Goal: Transaction & Acquisition: Purchase product/service

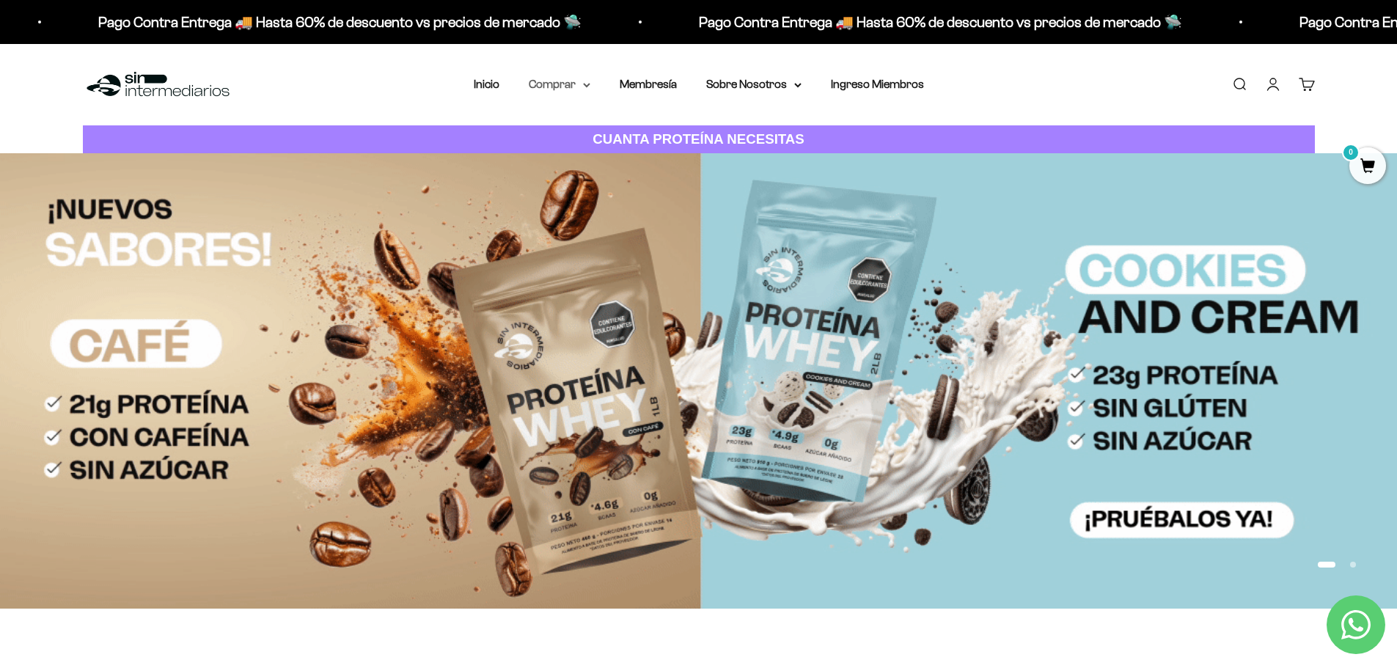
click at [560, 83] on summary "Comprar" at bounding box center [560, 84] width 62 height 19
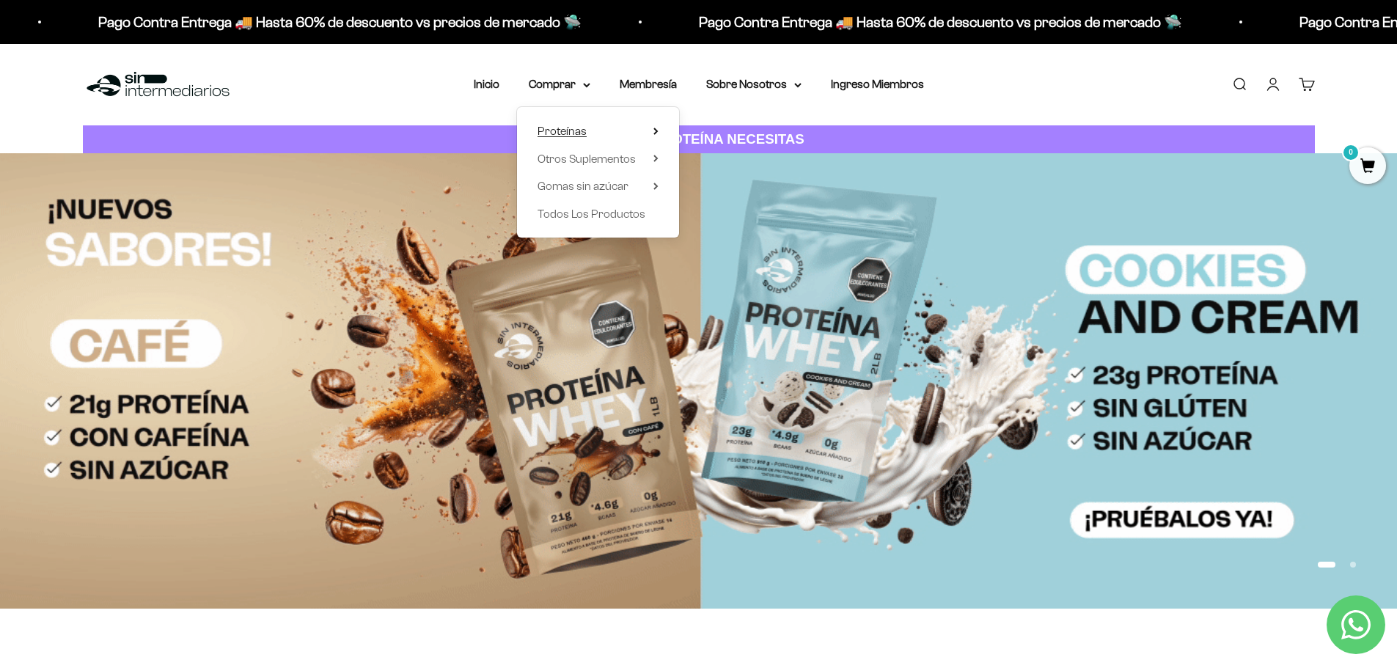
click at [566, 129] on span "Proteínas" at bounding box center [562, 131] width 49 height 12
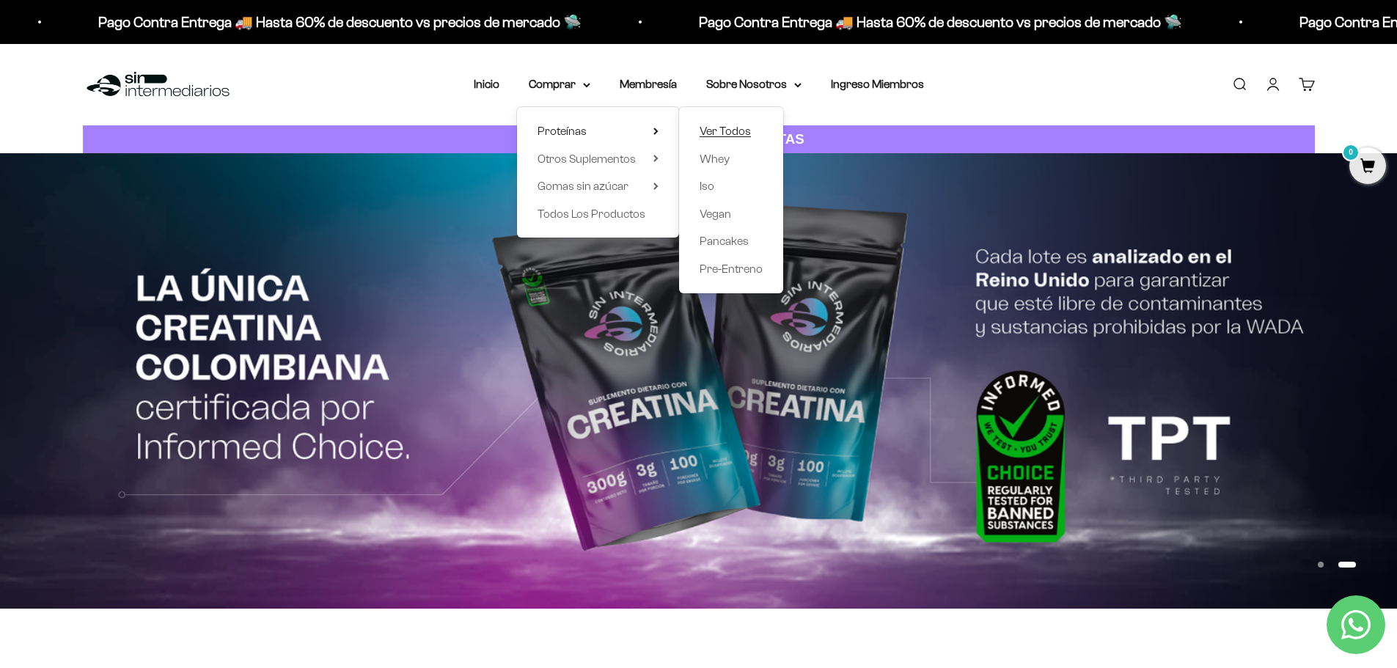
click at [755, 136] on link "Ver Todos" at bounding box center [731, 131] width 63 height 19
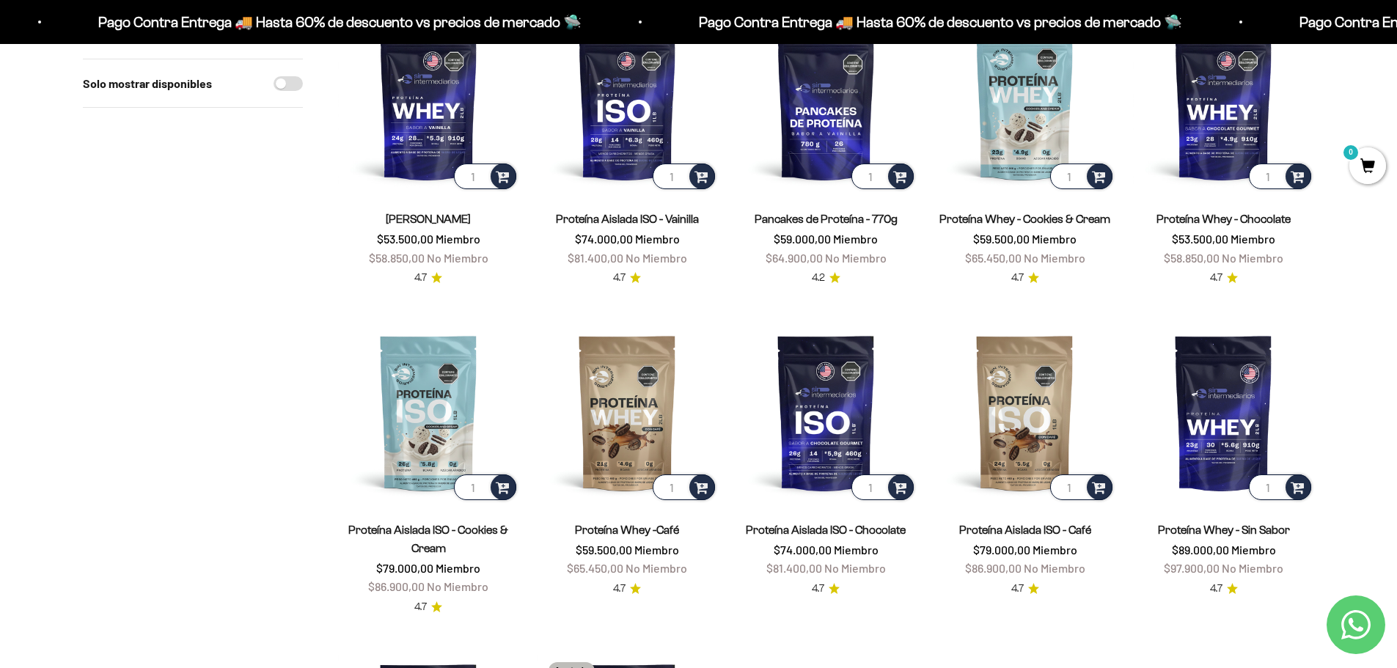
scroll to position [147, 0]
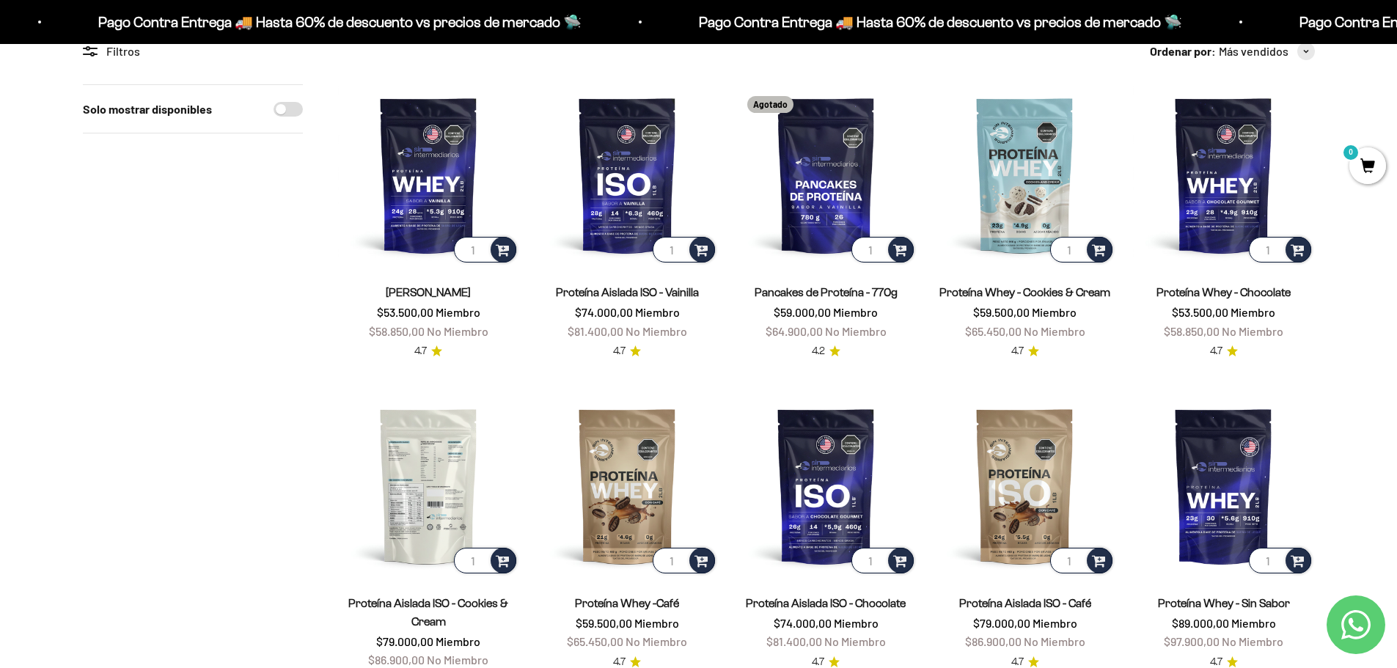
click at [422, 464] on img at bounding box center [428, 485] width 181 height 181
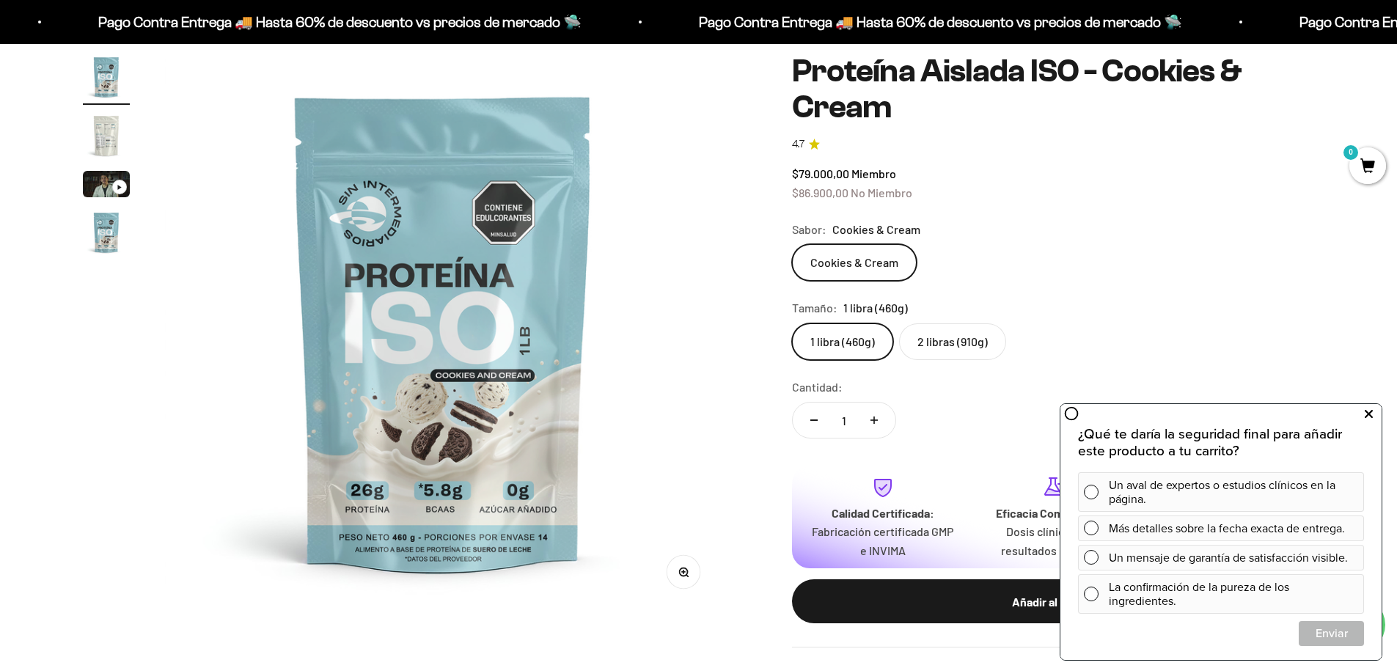
click at [1372, 419] on icon at bounding box center [1369, 414] width 8 height 19
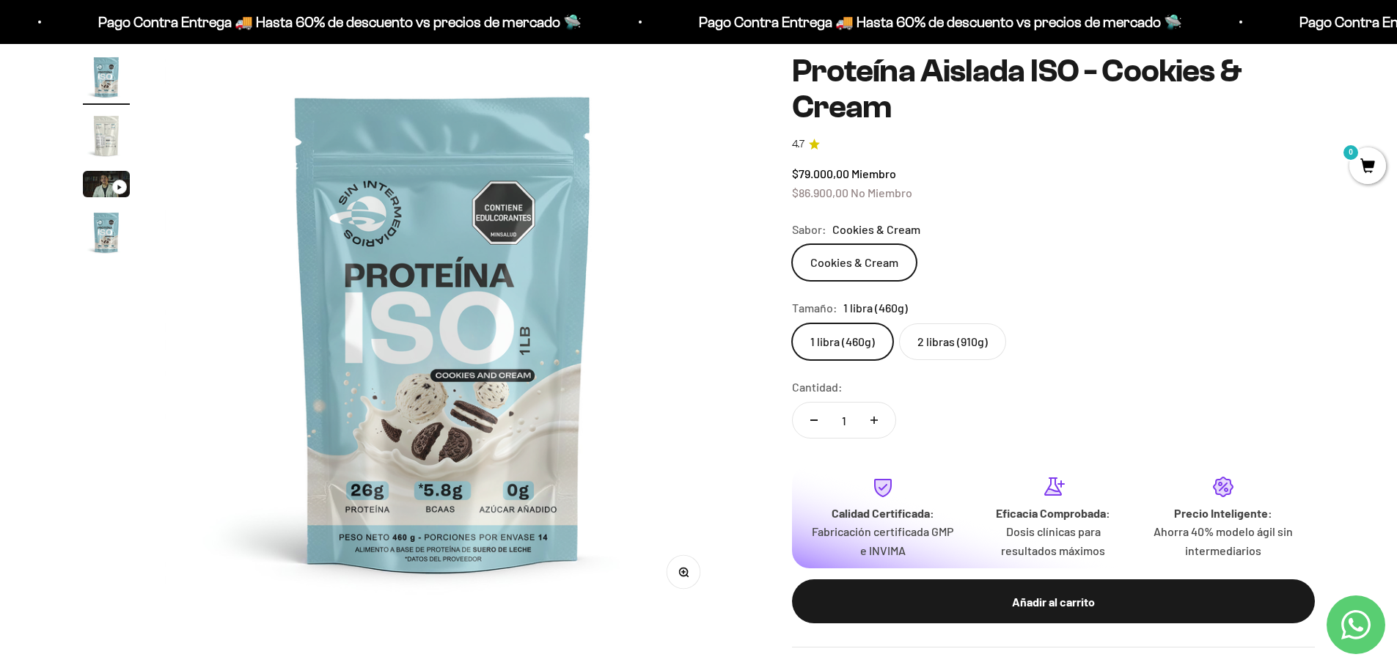
click at [120, 151] on img "Ir al artículo 2" at bounding box center [106, 135] width 47 height 47
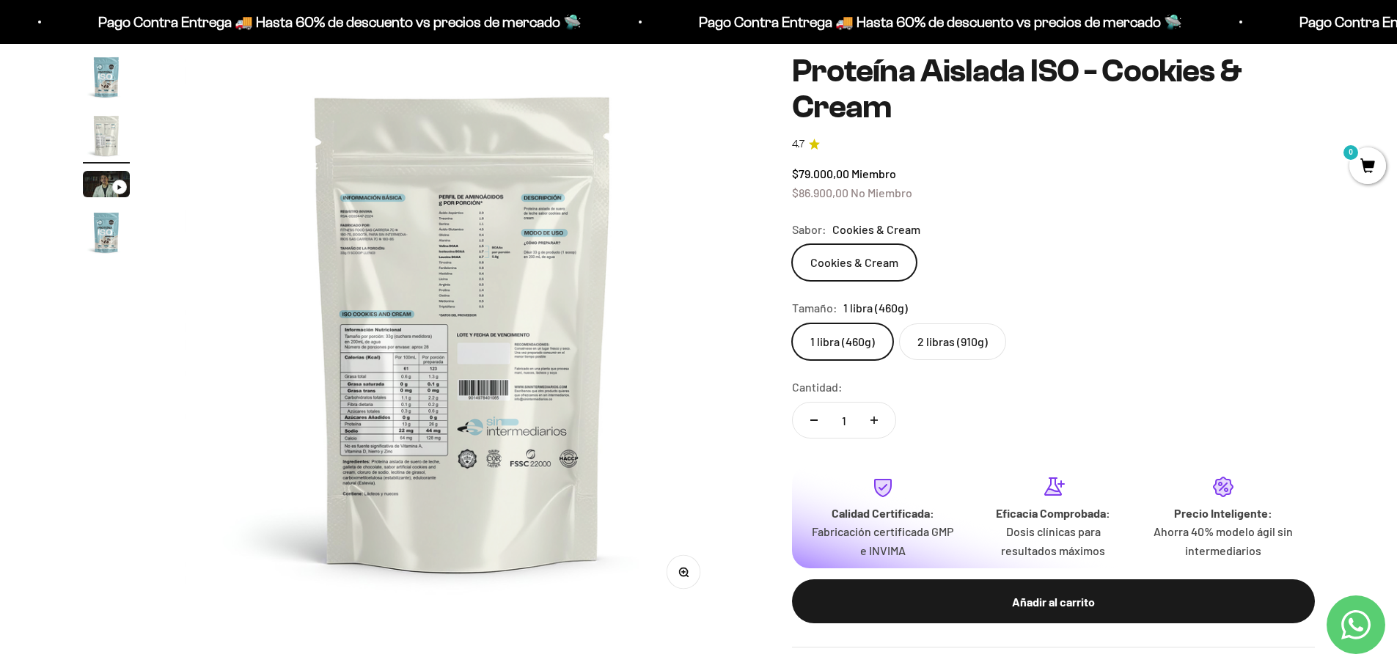
scroll to position [0, 574]
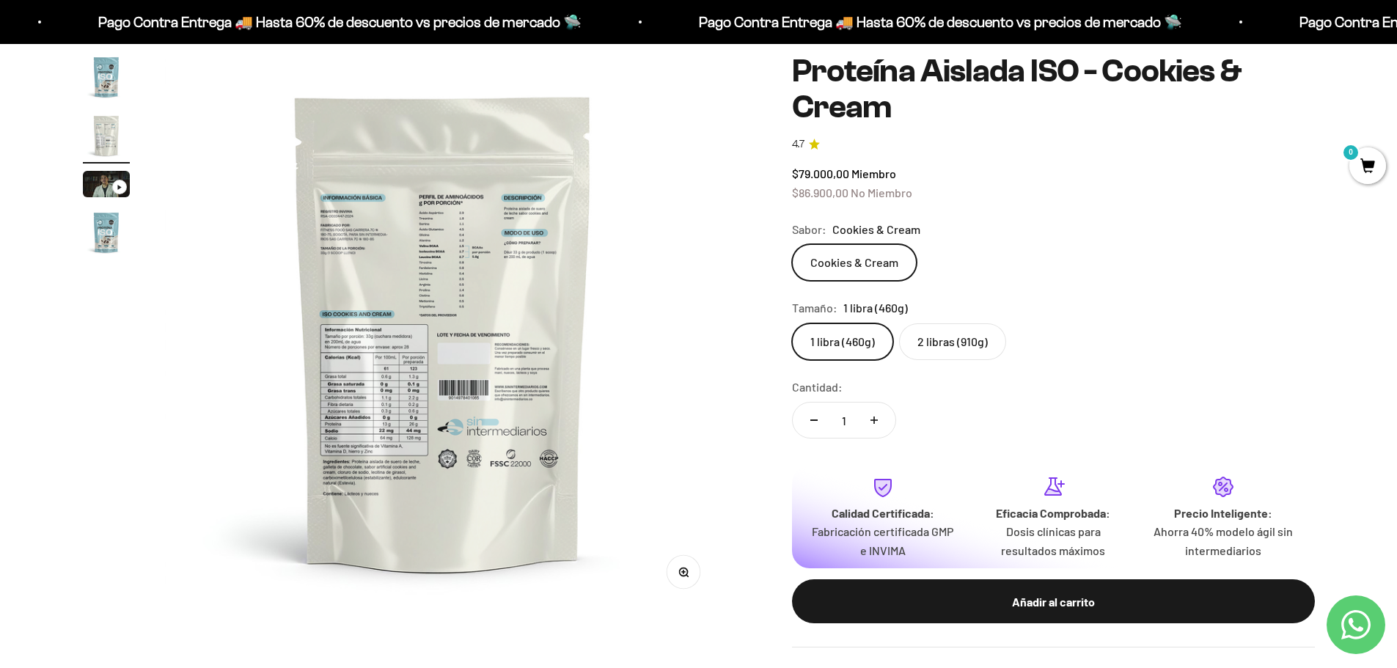
click at [386, 221] on img at bounding box center [443, 332] width 557 height 557
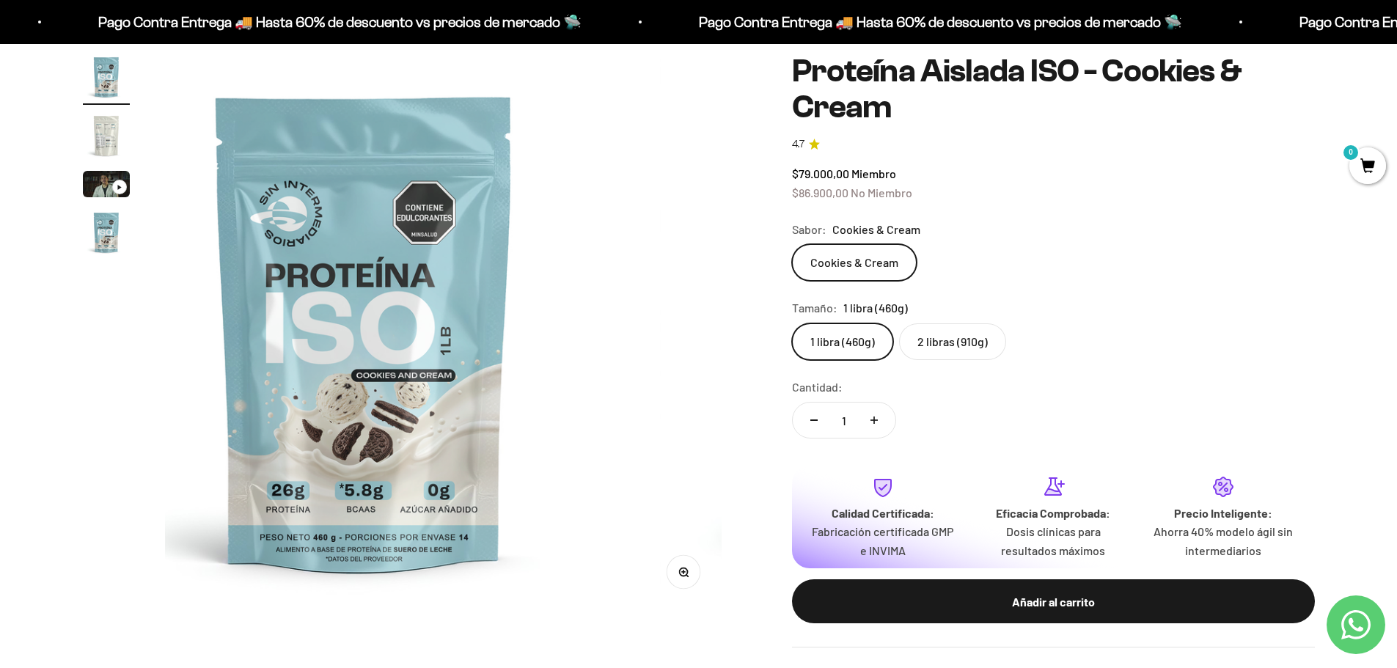
scroll to position [0, 0]
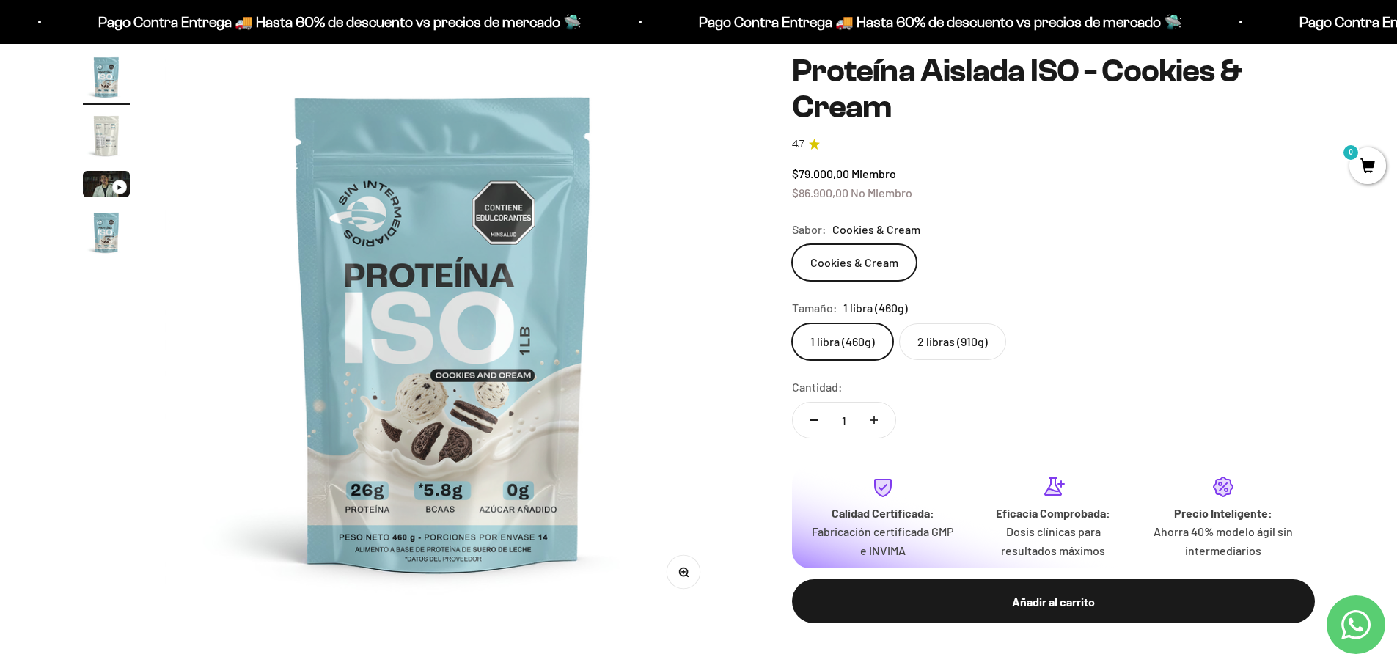
click at [100, 144] on img "Ir al artículo 2" at bounding box center [106, 135] width 47 height 47
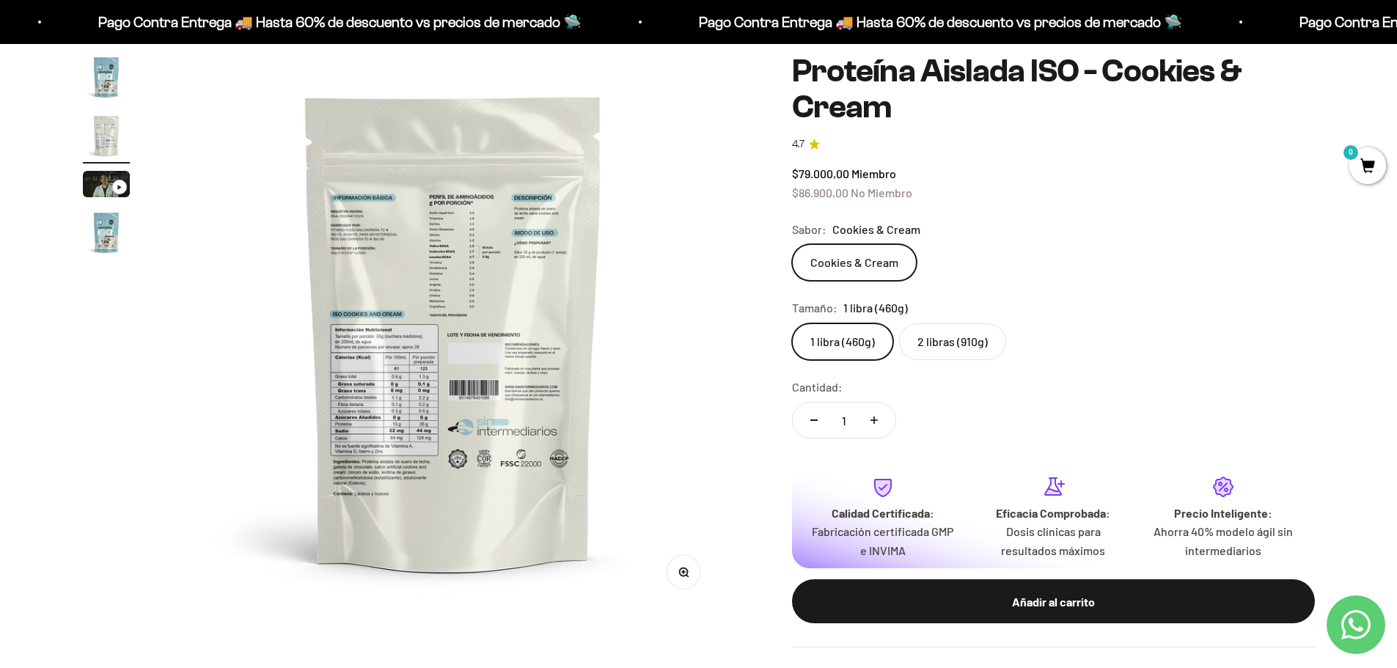
scroll to position [0, 574]
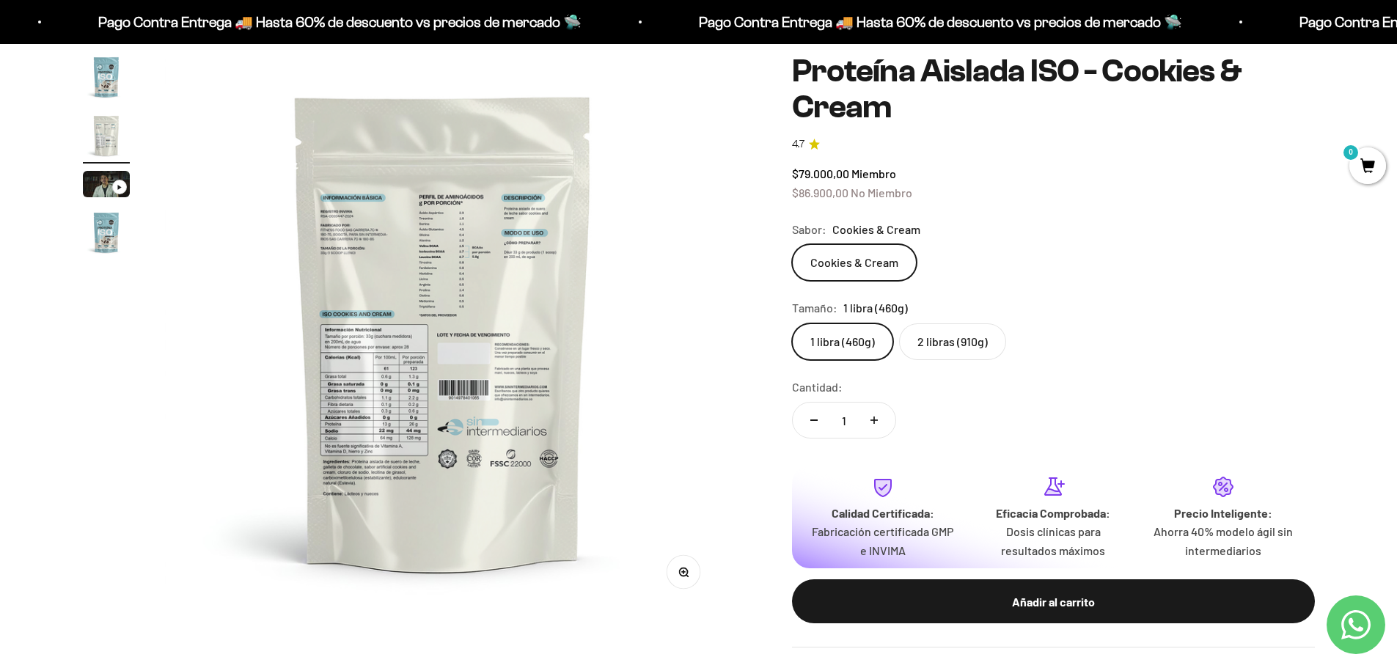
click at [716, 604] on img at bounding box center [443, 332] width 557 height 557
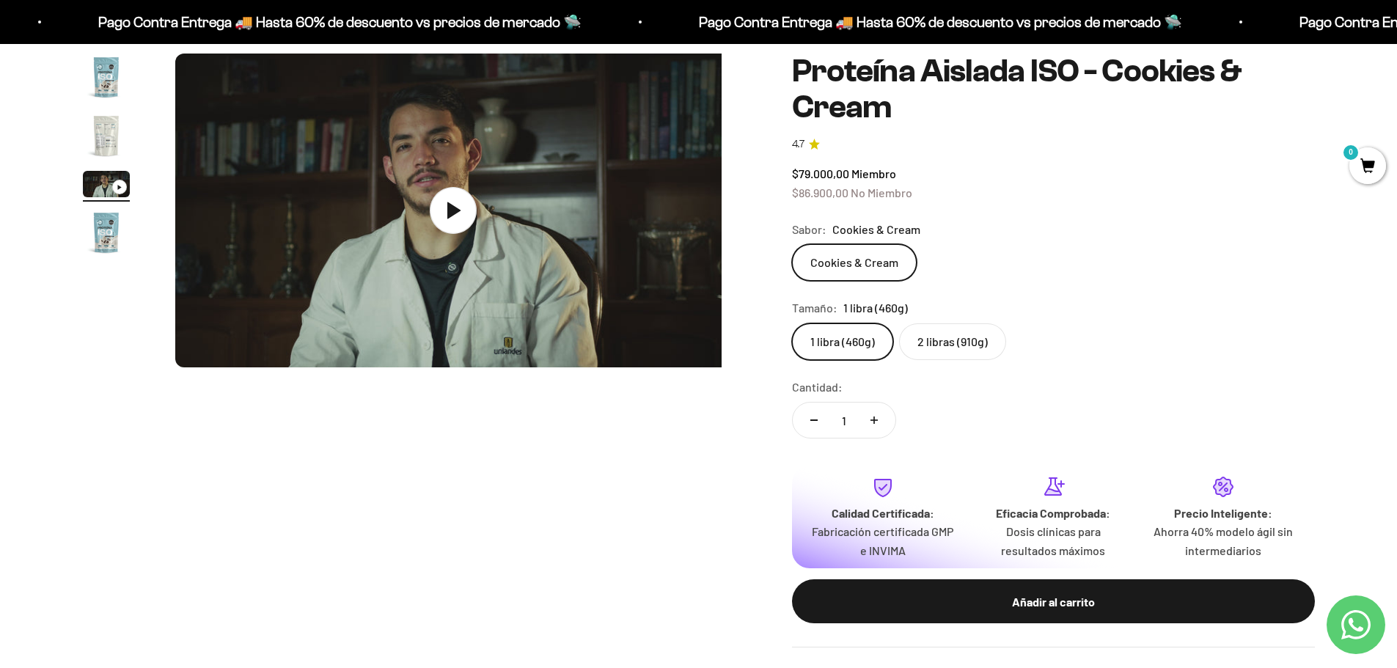
scroll to position [0, 1148]
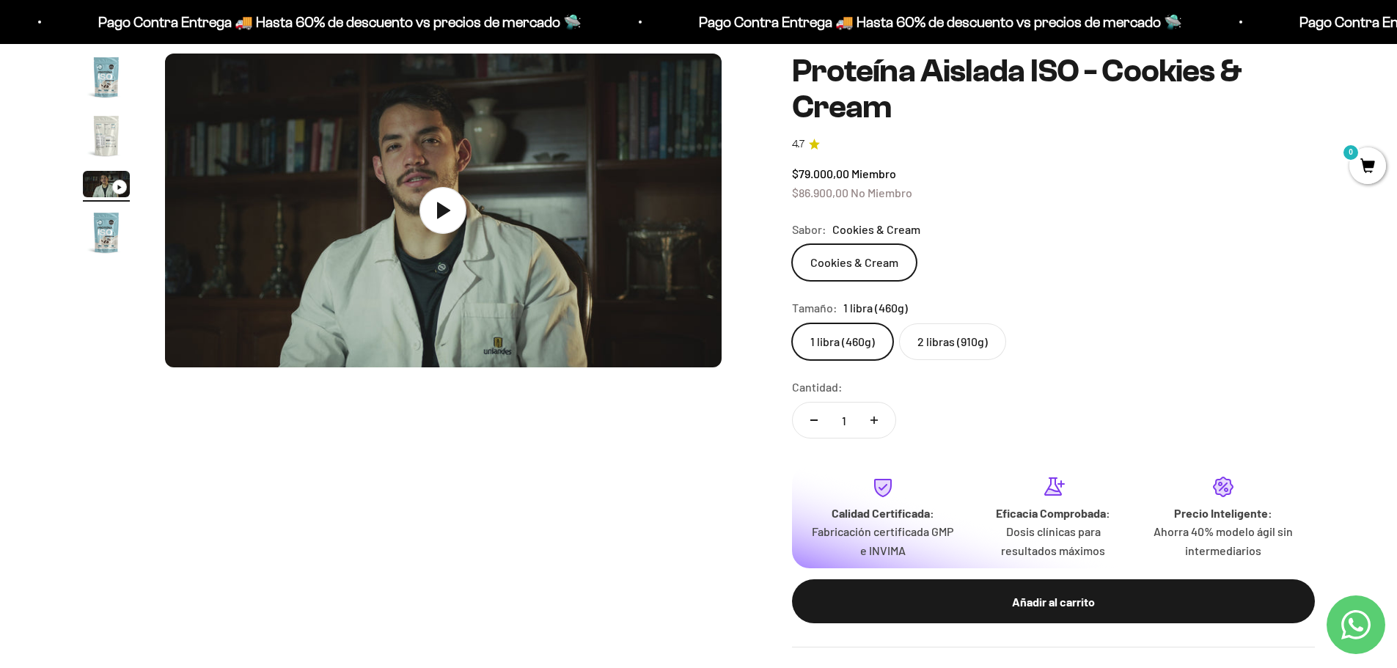
click at [116, 147] on img "Ir al artículo 2" at bounding box center [106, 135] width 47 height 47
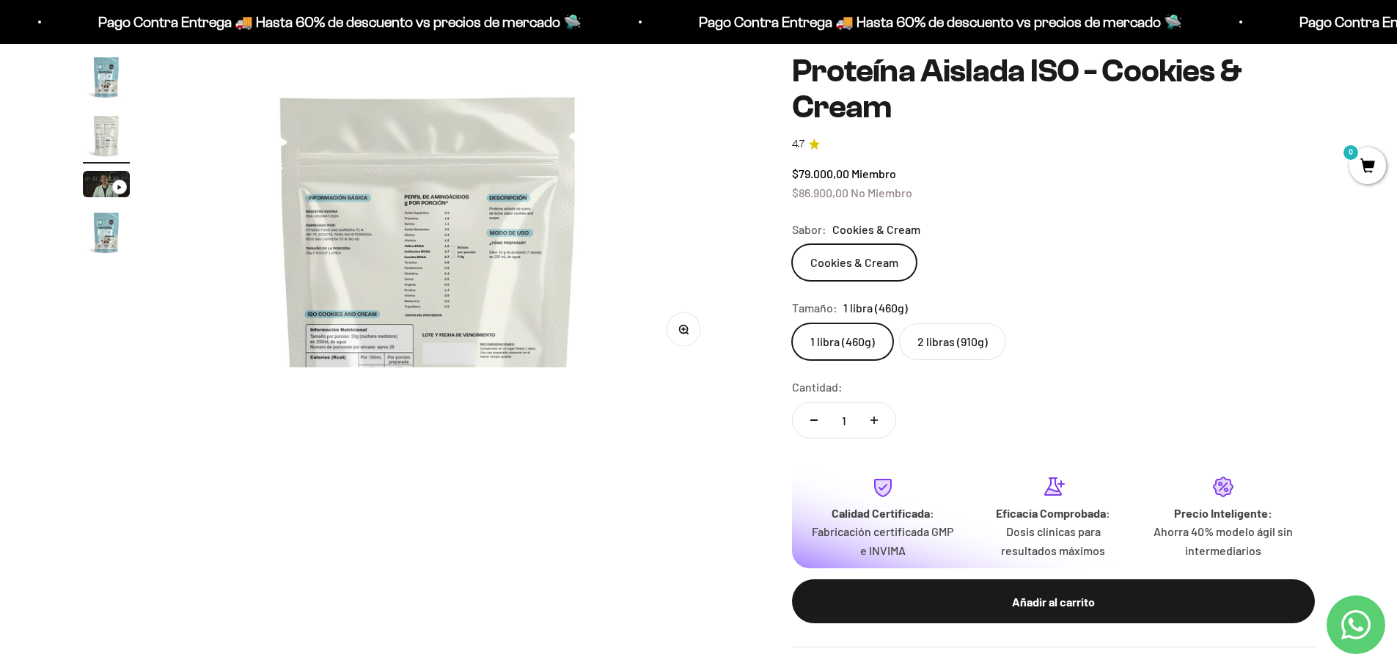
scroll to position [0, 574]
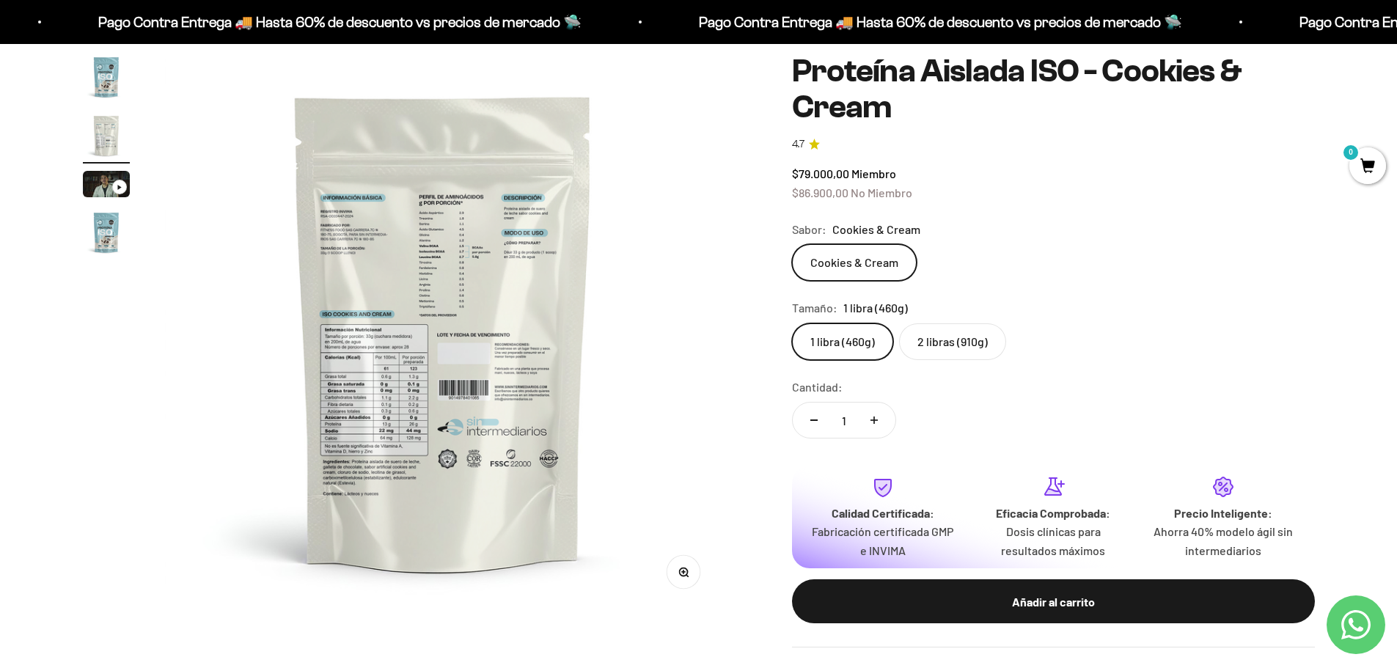
click at [689, 576] on button "Zoom" at bounding box center [683, 572] width 33 height 33
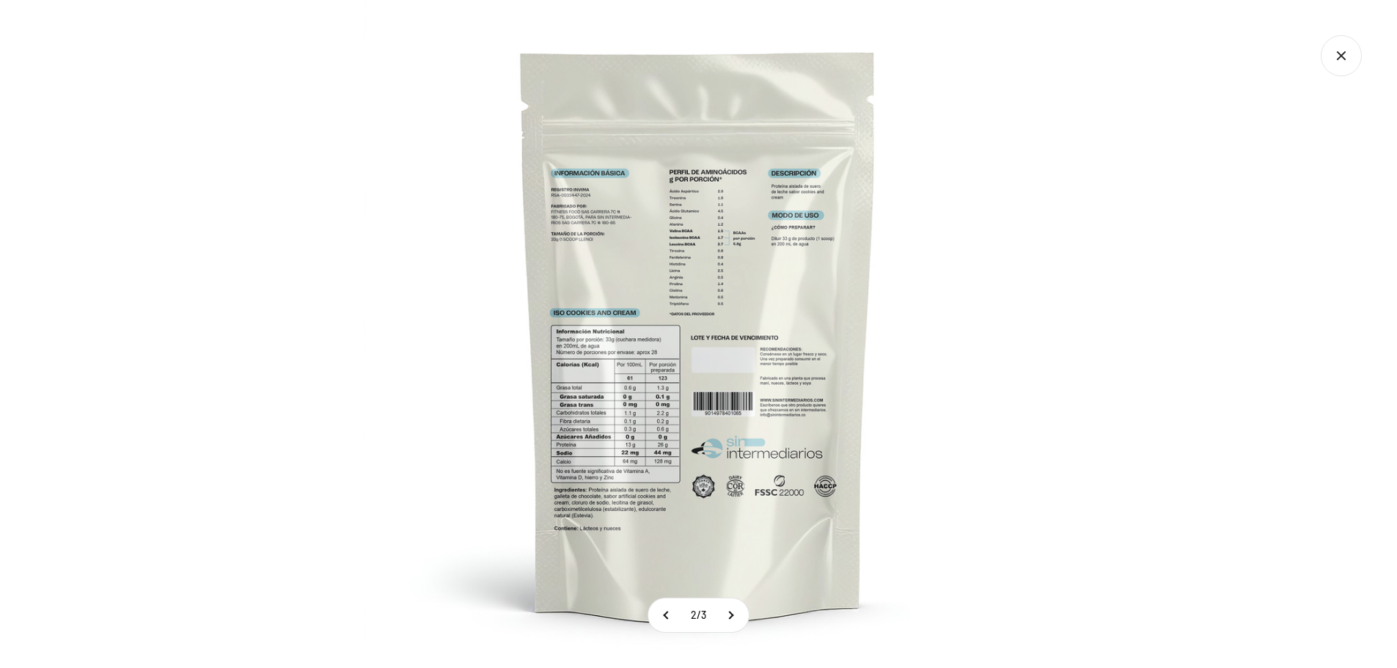
click at [669, 402] on img at bounding box center [698, 334] width 668 height 668
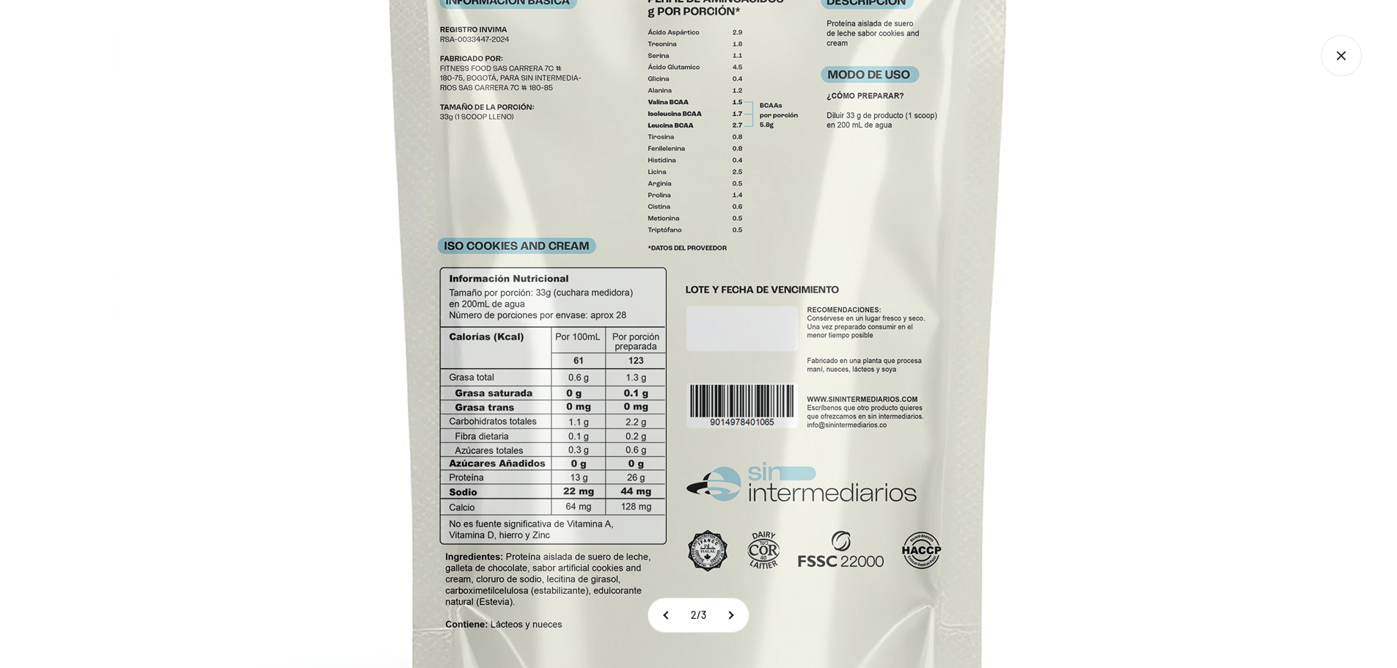
drag, startPoint x: 669, startPoint y: 402, endPoint x: 1058, endPoint y: 411, distance: 388.8
drag, startPoint x: 1058, startPoint y: 411, endPoint x: 1065, endPoint y: 376, distance: 35.2
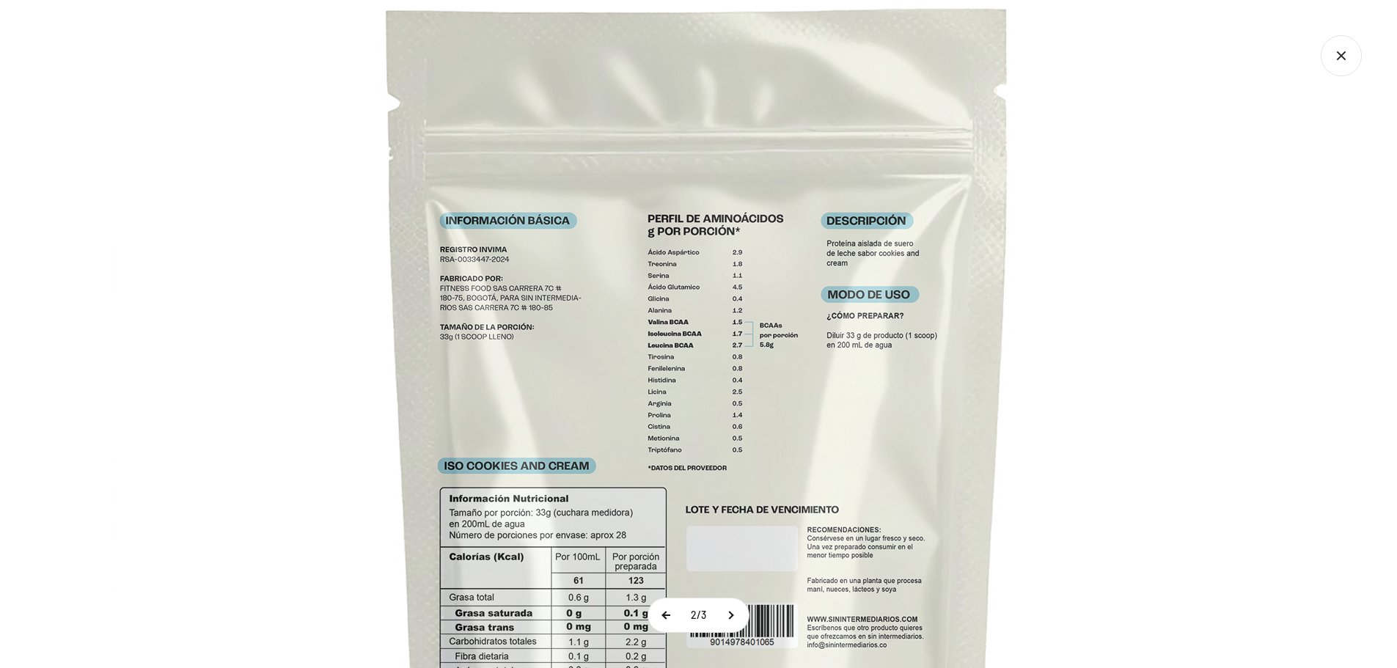
click at [678, 611] on button at bounding box center [666, 615] width 37 height 34
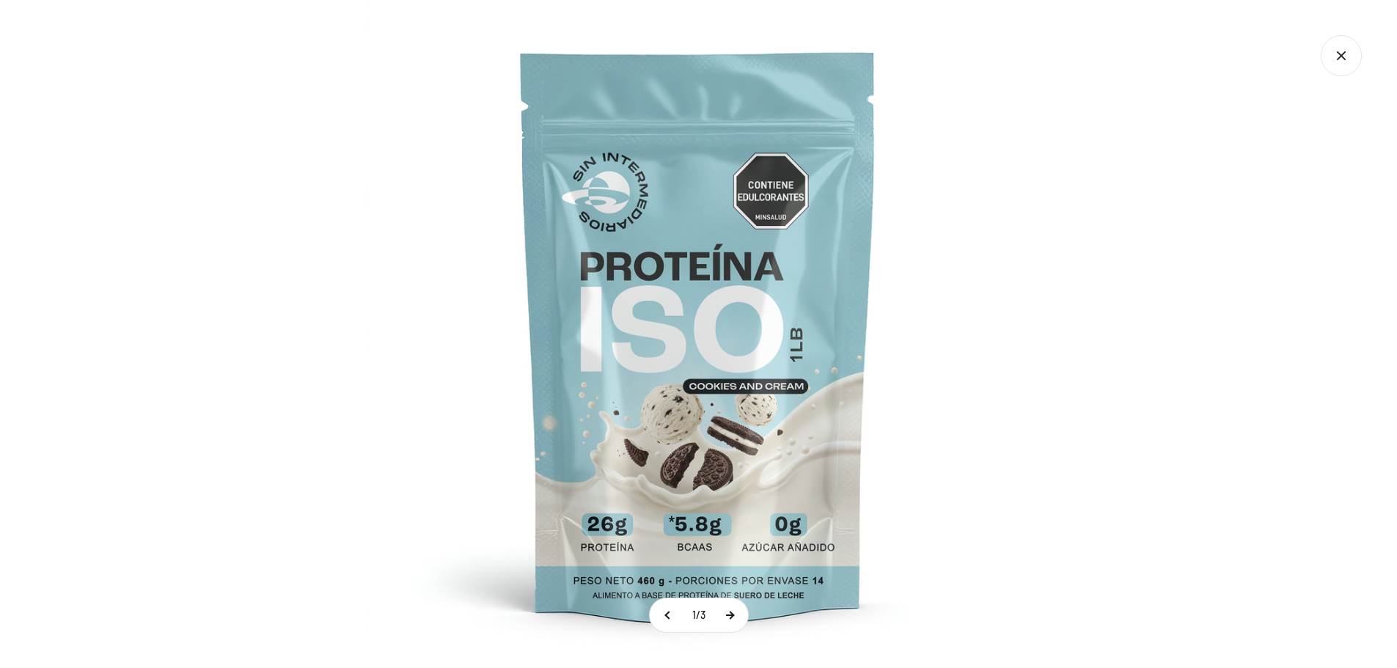
click at [728, 613] on button at bounding box center [729, 615] width 37 height 34
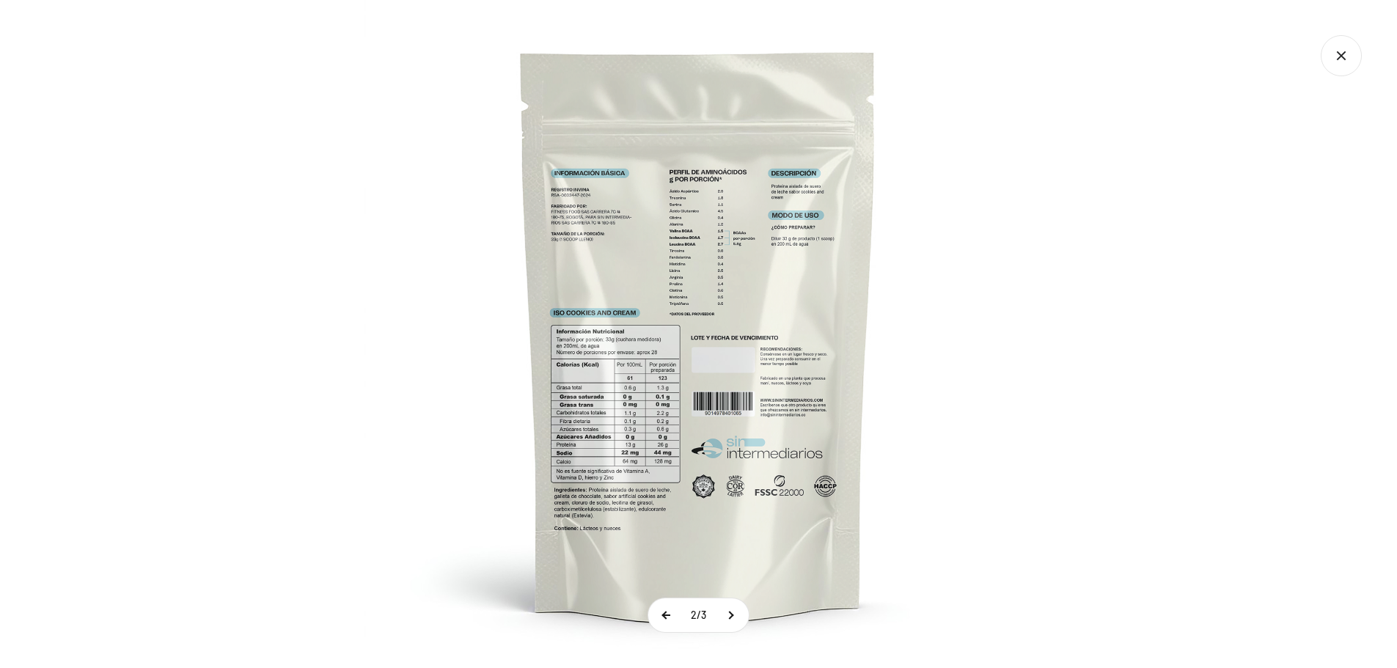
click at [670, 617] on button at bounding box center [666, 615] width 37 height 34
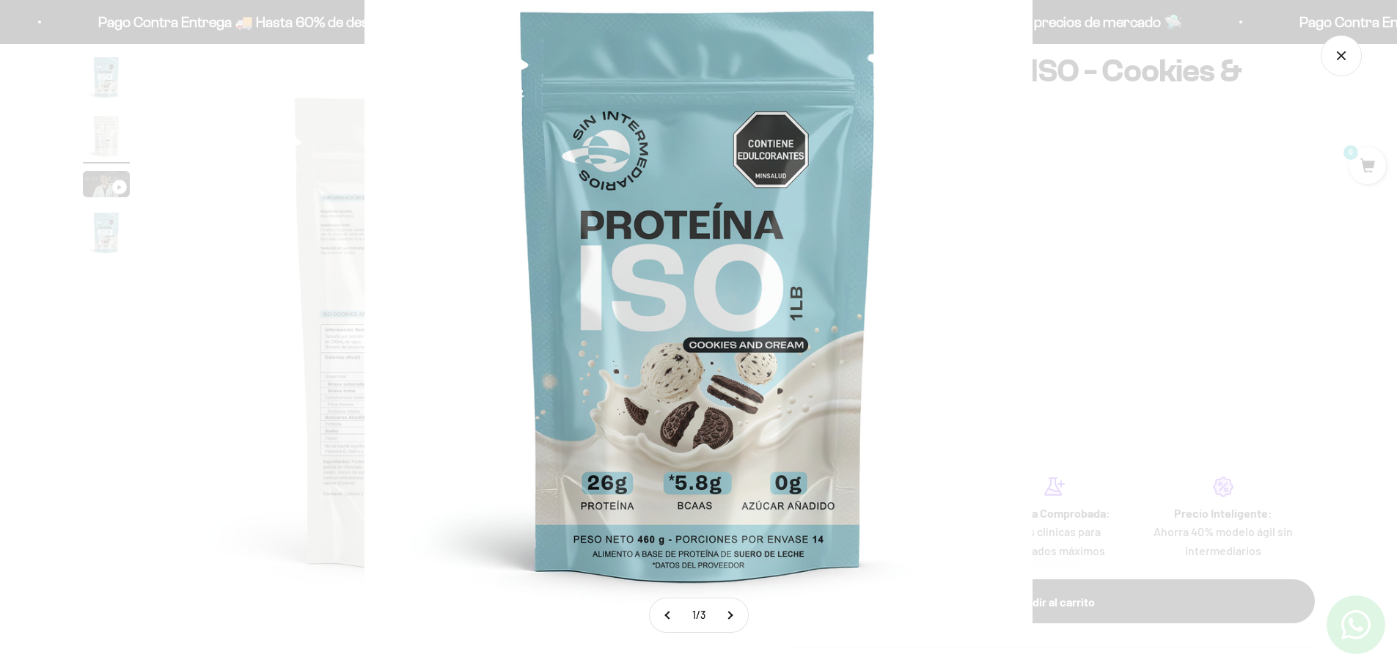
click at [796, 466] on img at bounding box center [698, 293] width 668 height 668
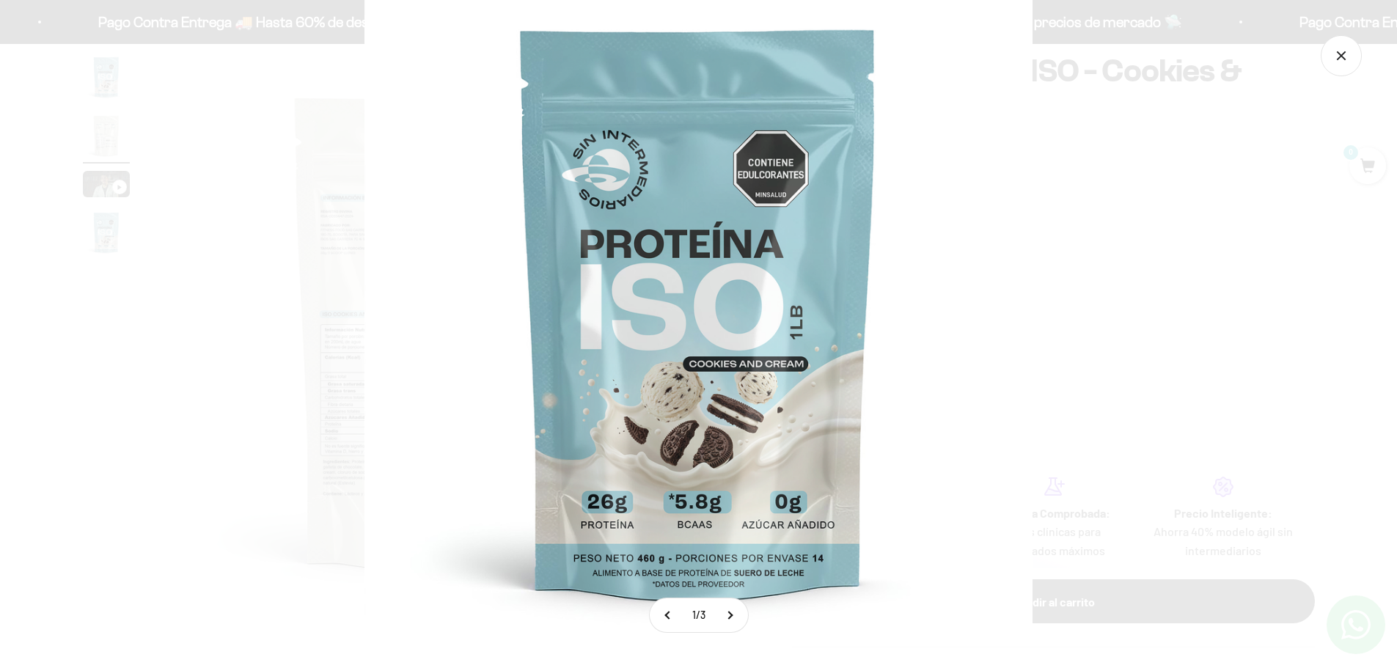
click at [794, 419] on img at bounding box center [698, 311] width 668 height 668
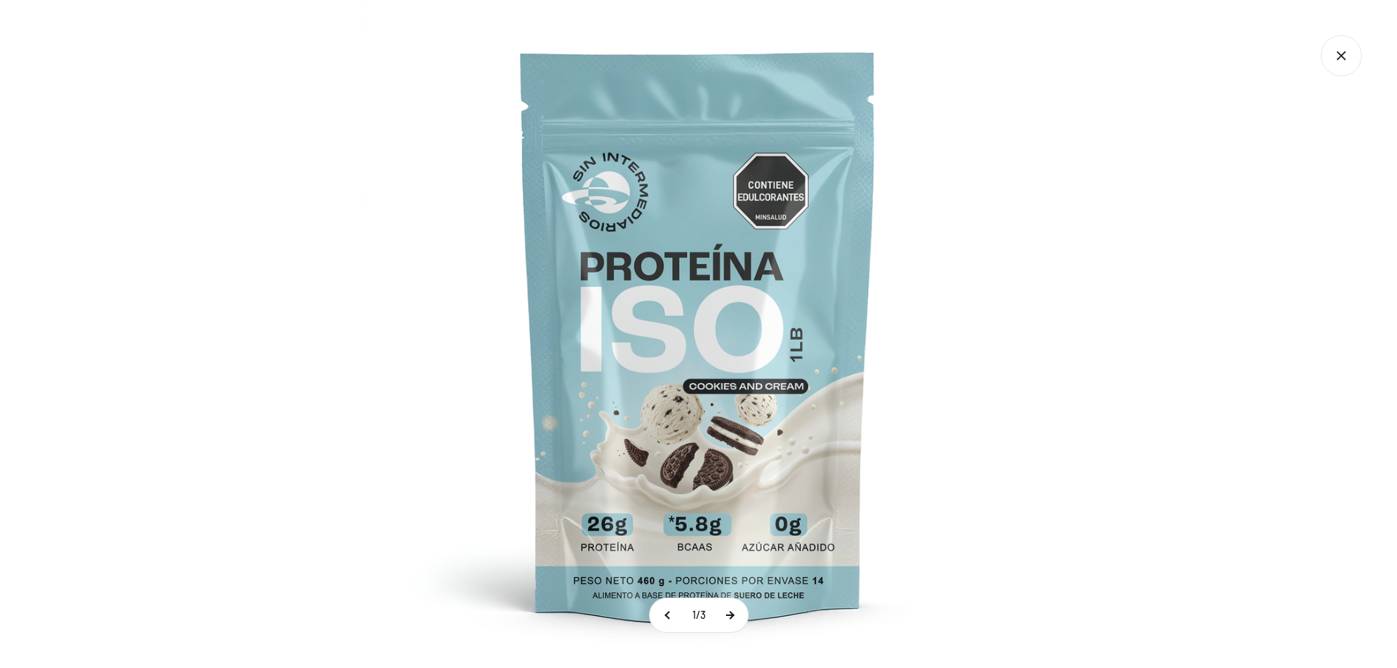
click at [730, 618] on button at bounding box center [729, 615] width 37 height 34
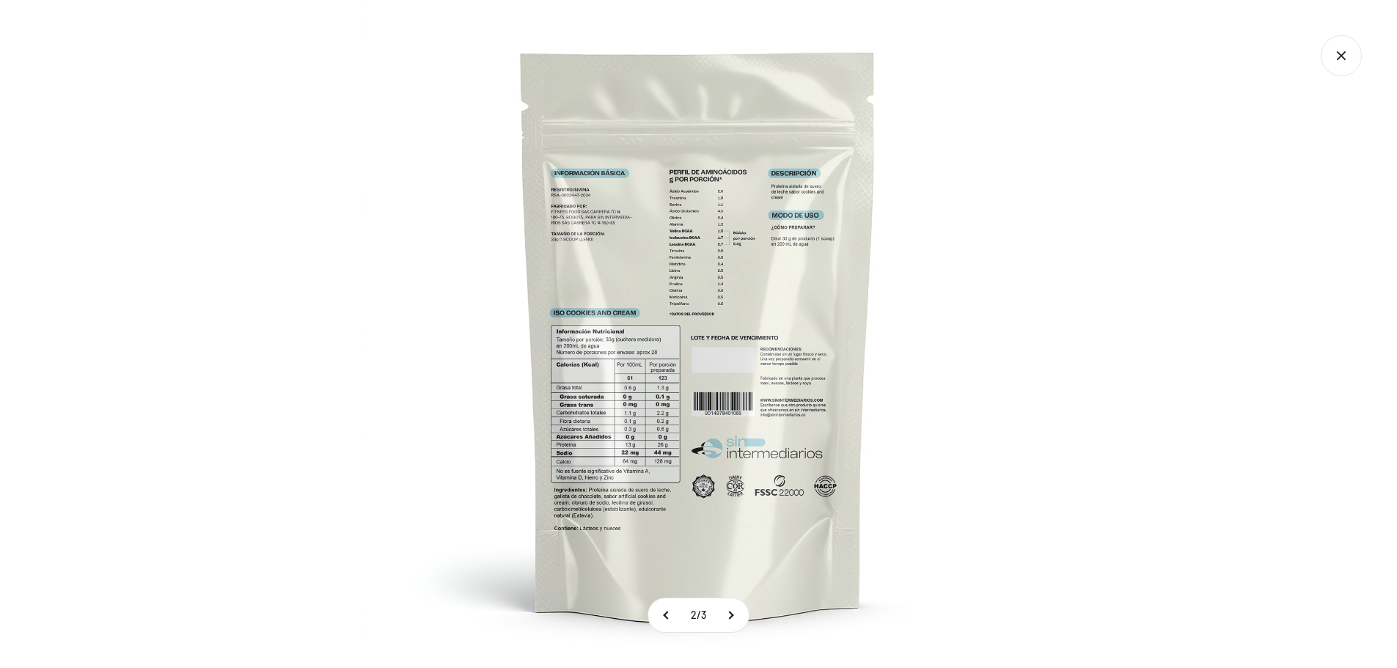
click at [722, 187] on img at bounding box center [698, 334] width 668 height 668
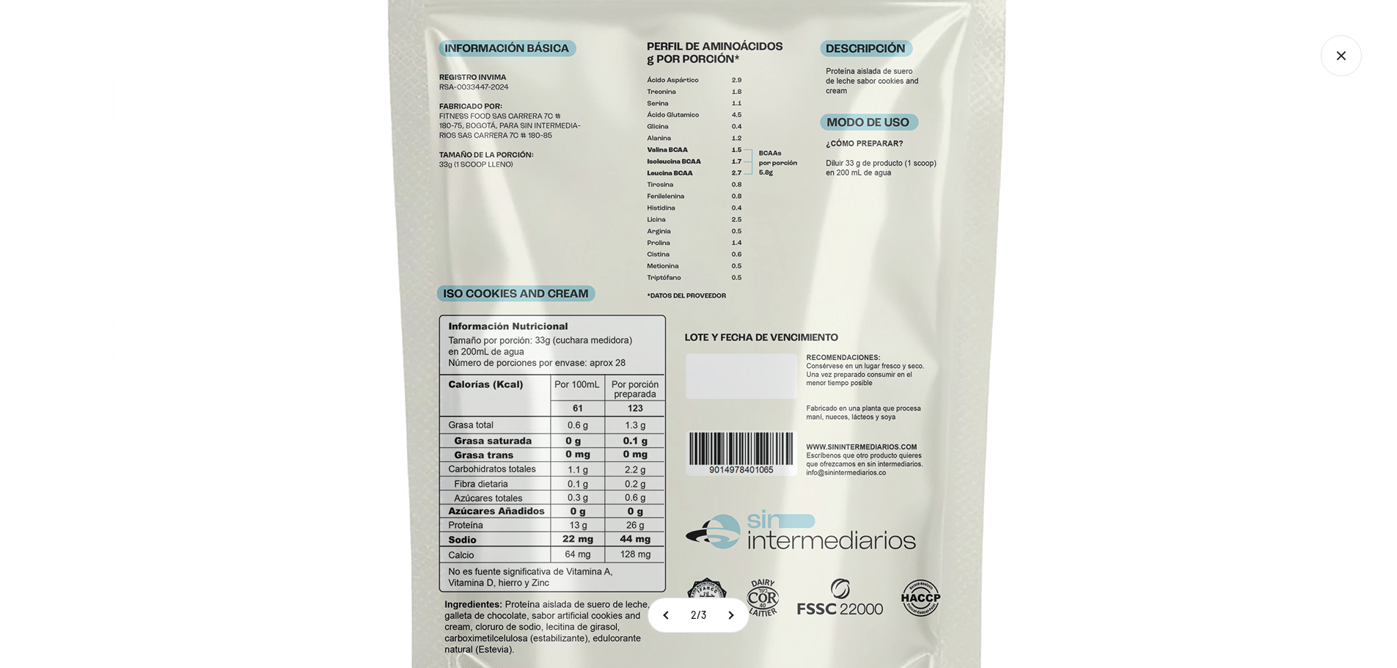
click at [857, 203] on img at bounding box center [697, 330] width 1173 height 1173
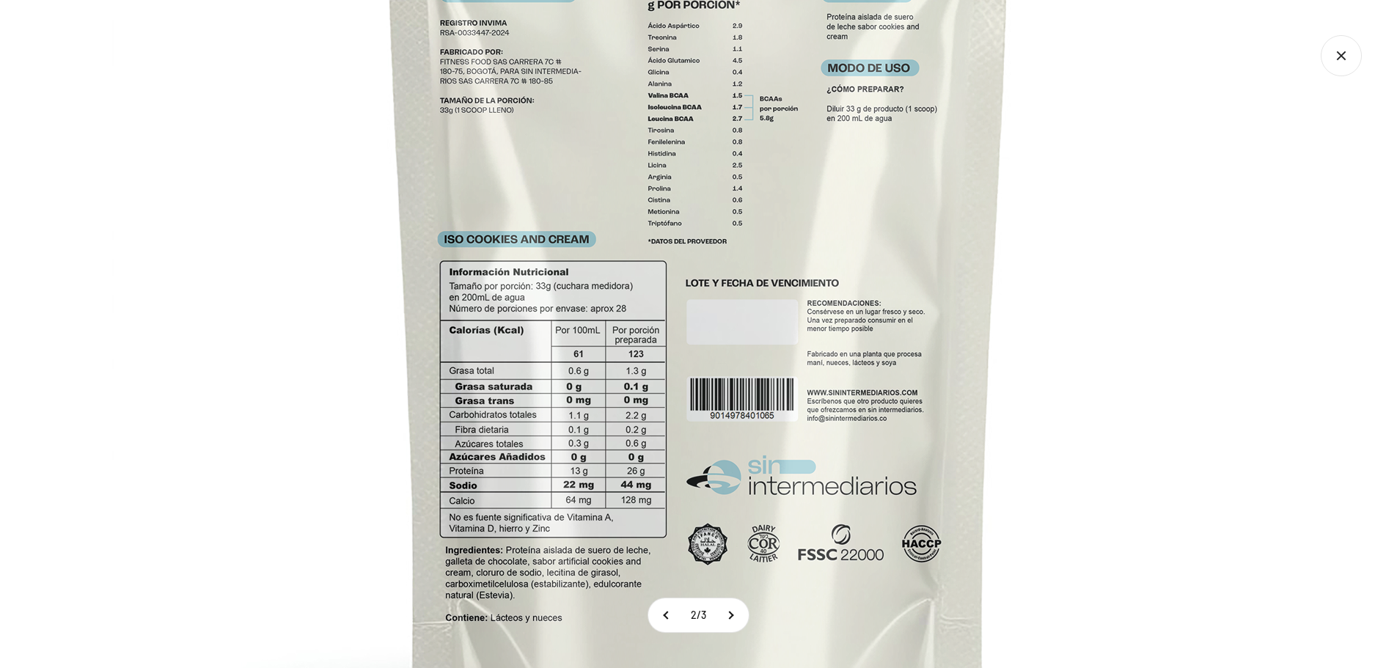
click at [866, 261] on img at bounding box center [698, 276] width 1173 height 1173
click at [668, 620] on button at bounding box center [666, 615] width 37 height 34
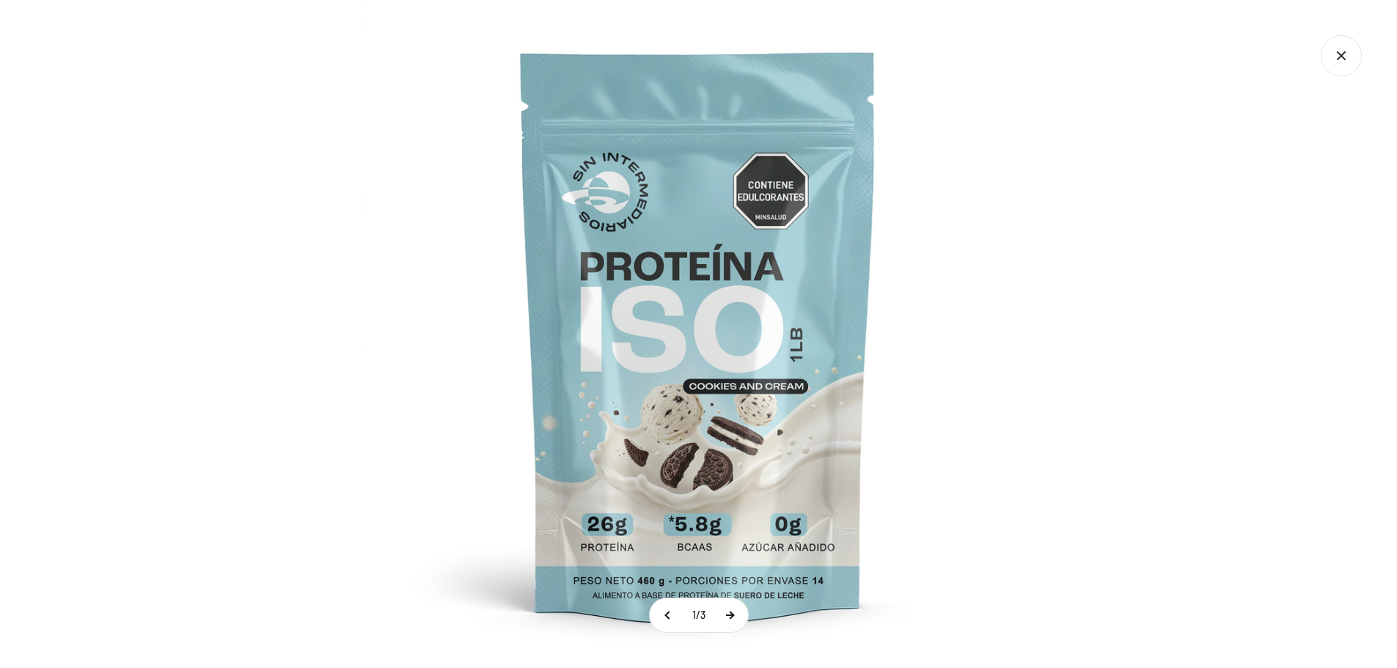
click at [723, 620] on button at bounding box center [729, 615] width 37 height 34
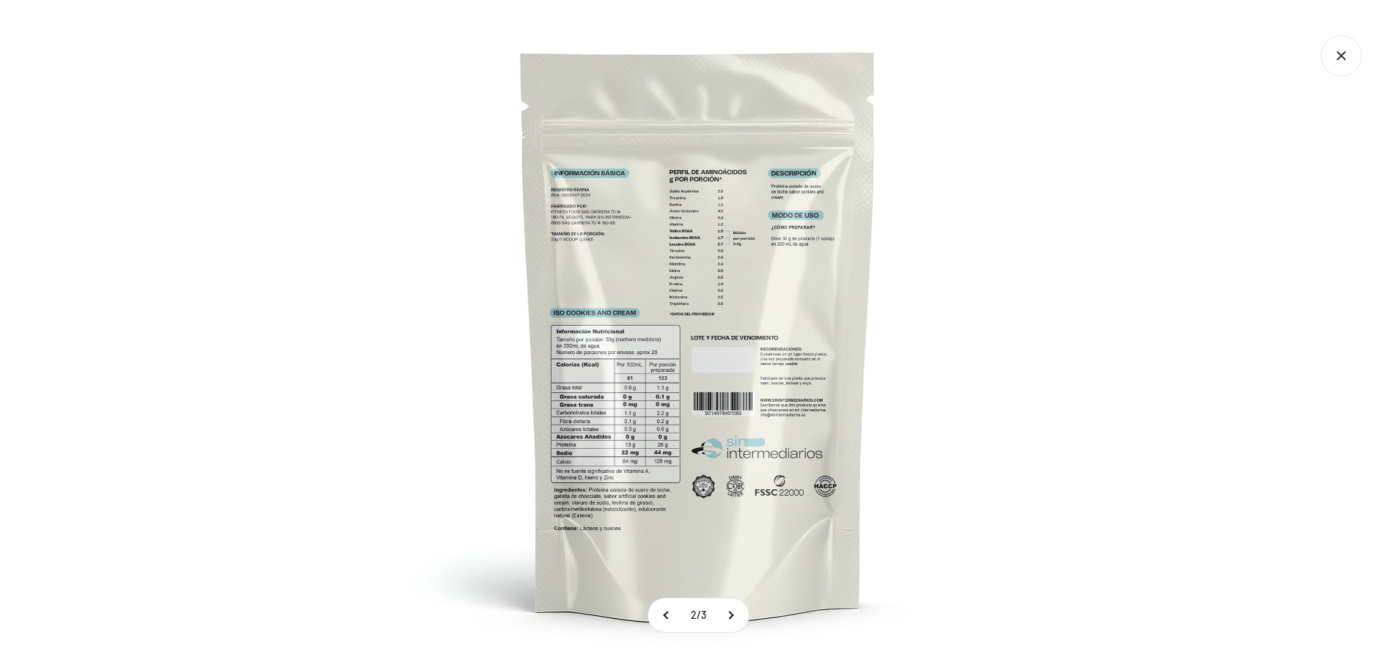
click at [700, 392] on img at bounding box center [698, 334] width 668 height 668
